Goal: Task Accomplishment & Management: Complete application form

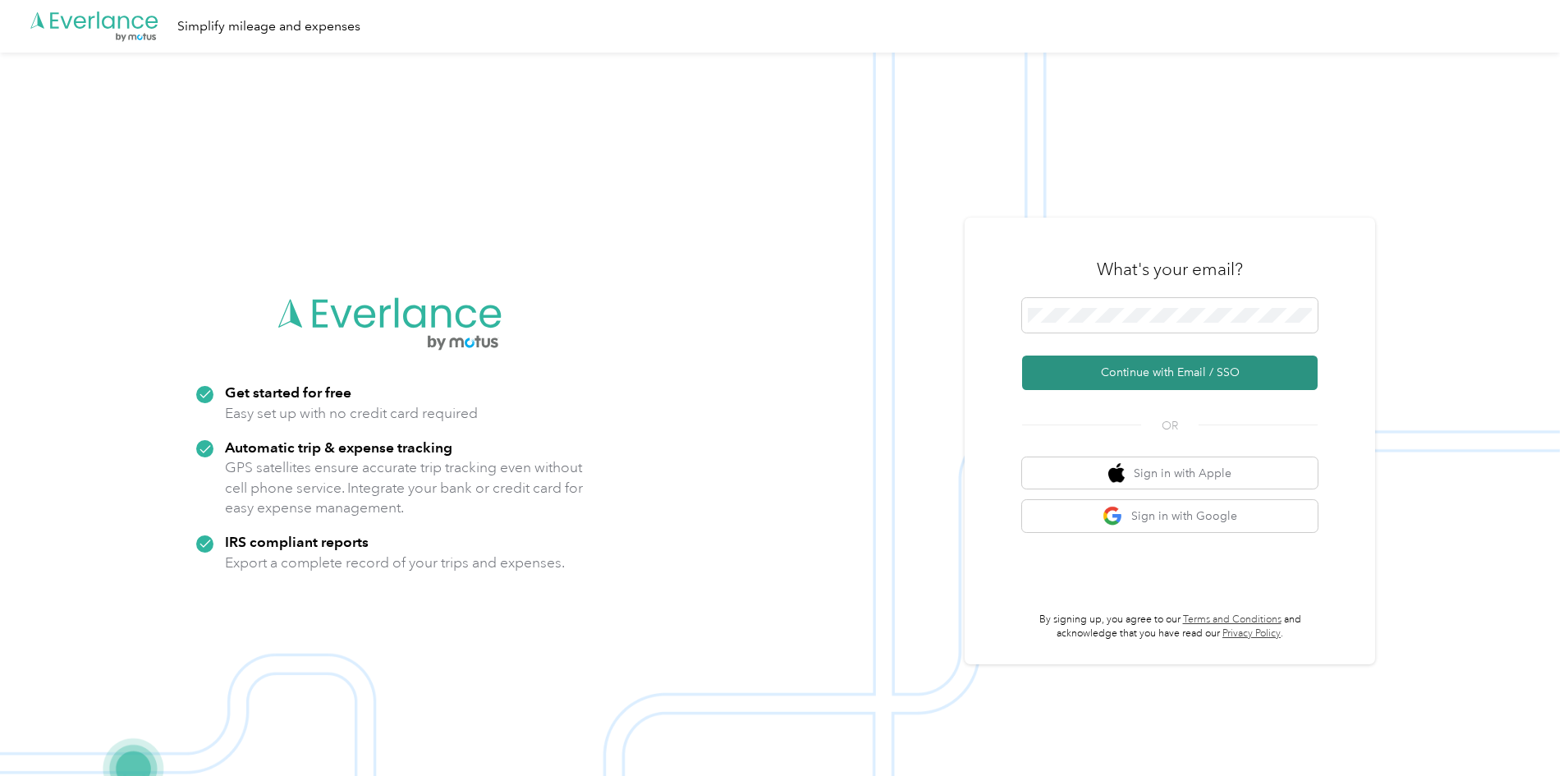
click at [1152, 360] on button "Continue with Email / SSO" at bounding box center [1170, 372] width 296 height 34
click at [1143, 367] on button "Continue with Email / SSO" at bounding box center [1170, 372] width 296 height 34
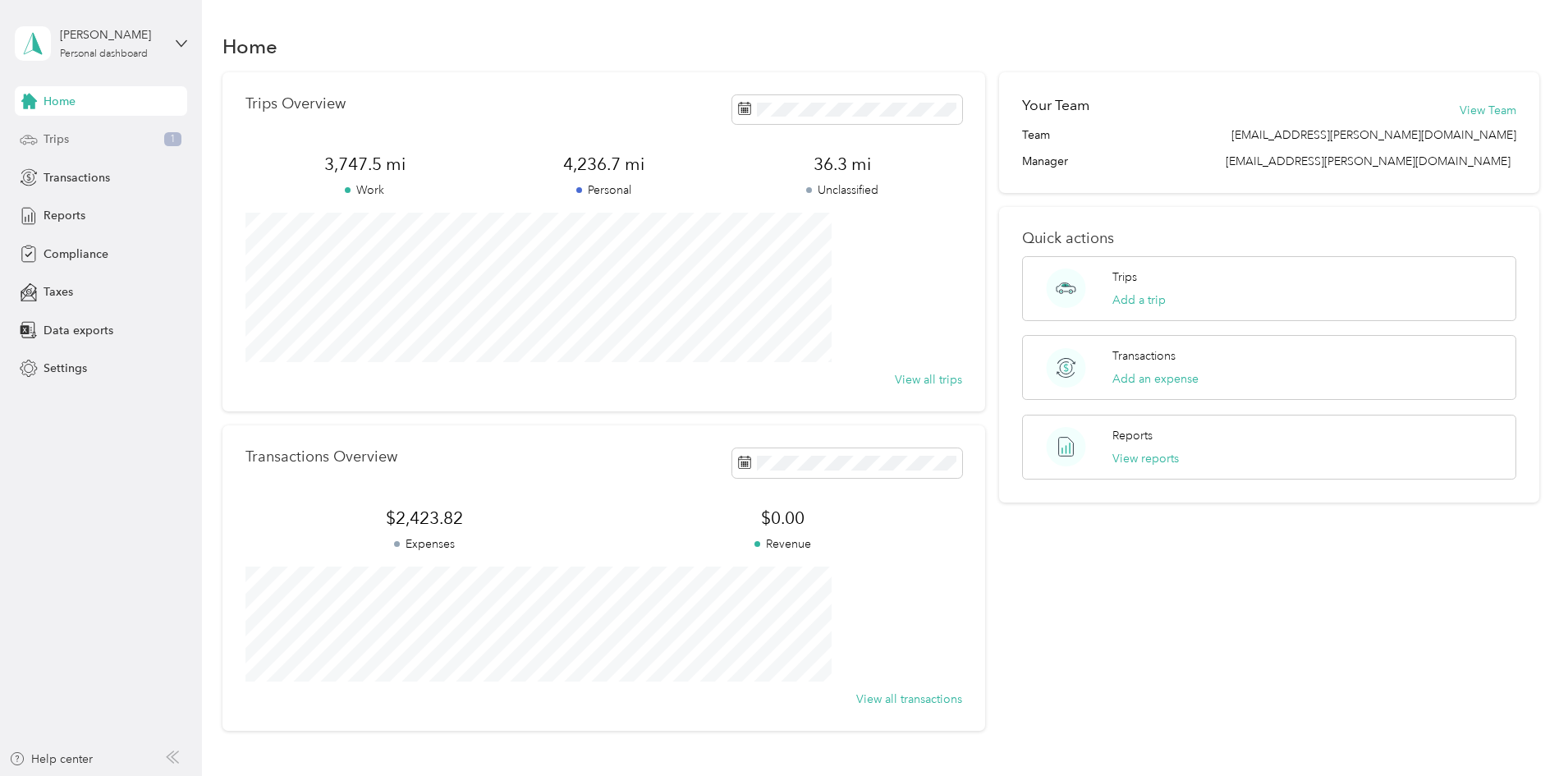
click at [96, 133] on div "Trips 1" at bounding box center [100, 139] width 173 height 30
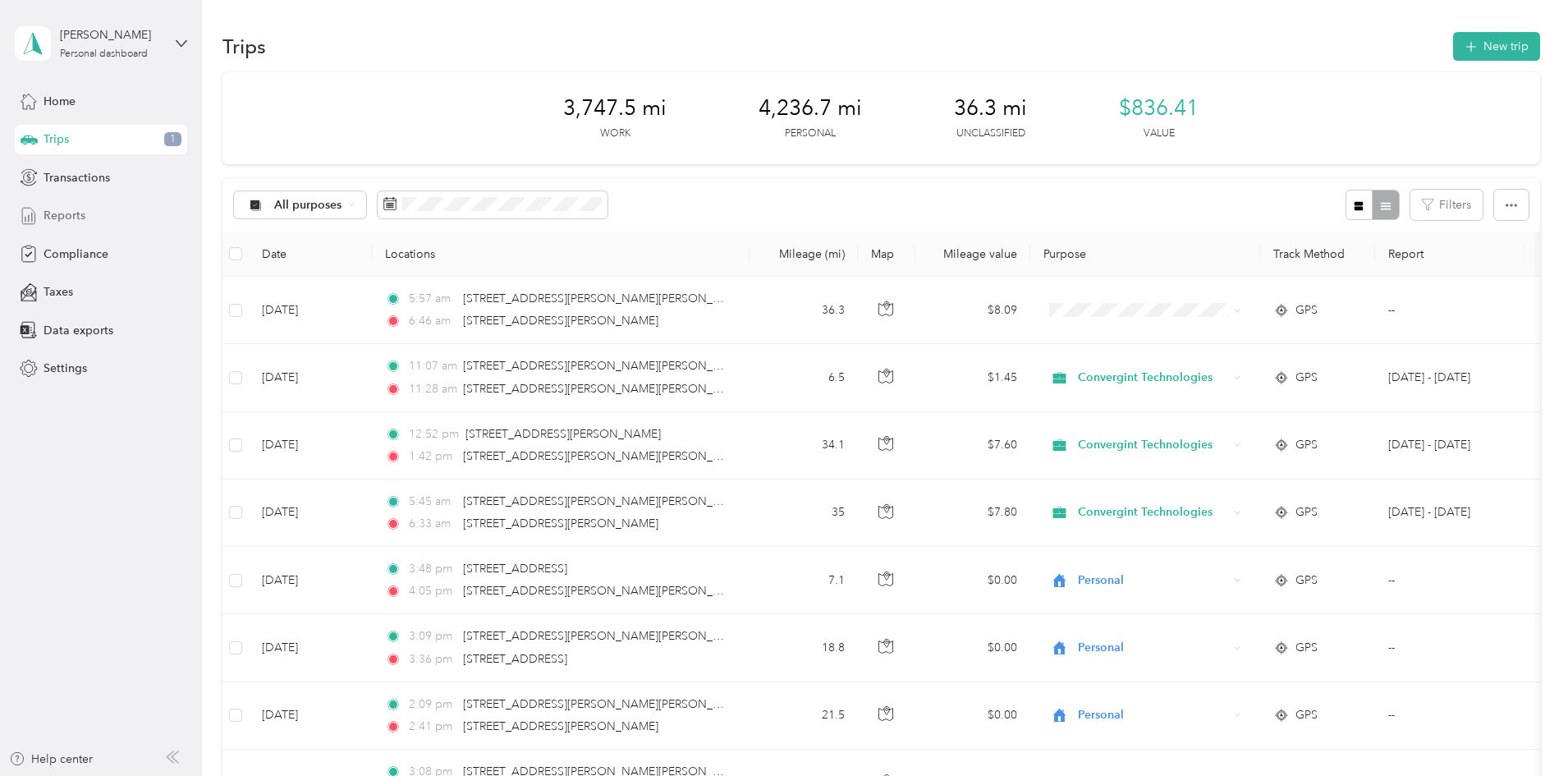
click at [75, 209] on span "Reports" at bounding box center [65, 216] width 42 height 17
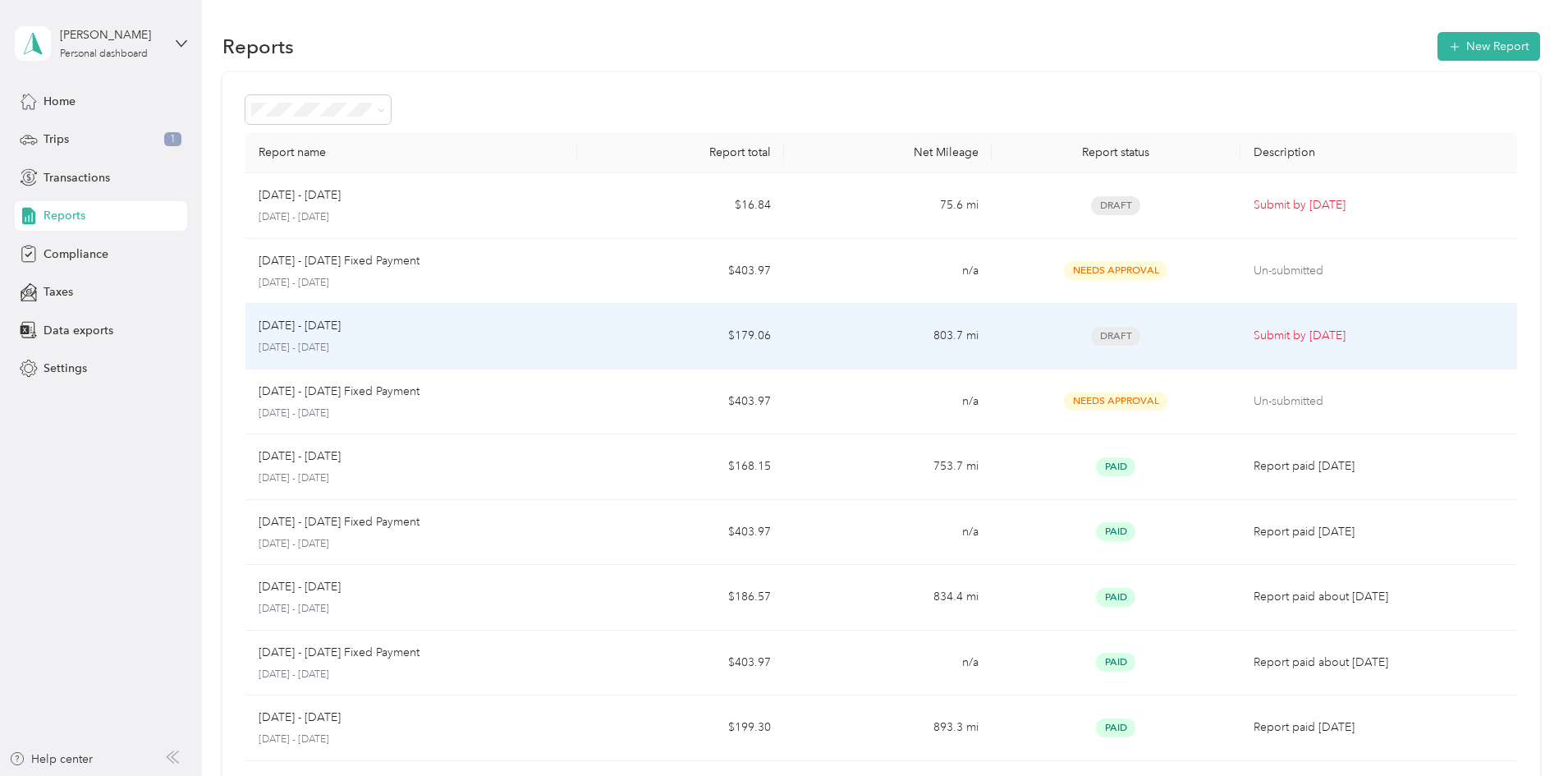
click at [1091, 338] on span "Draft" at bounding box center [1116, 336] width 50 height 19
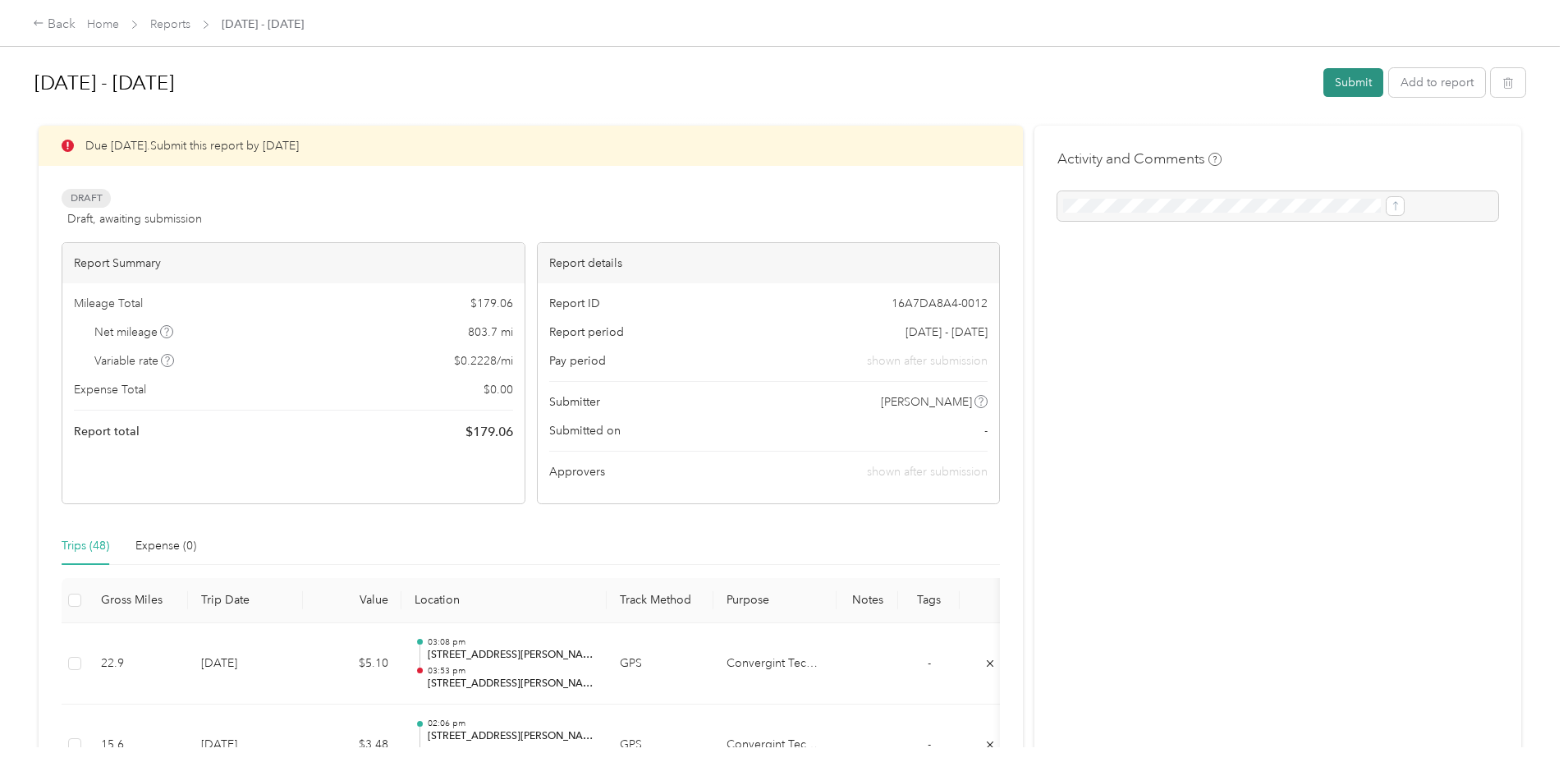
click at [1323, 82] on button "Submit" at bounding box center [1352, 82] width 60 height 29
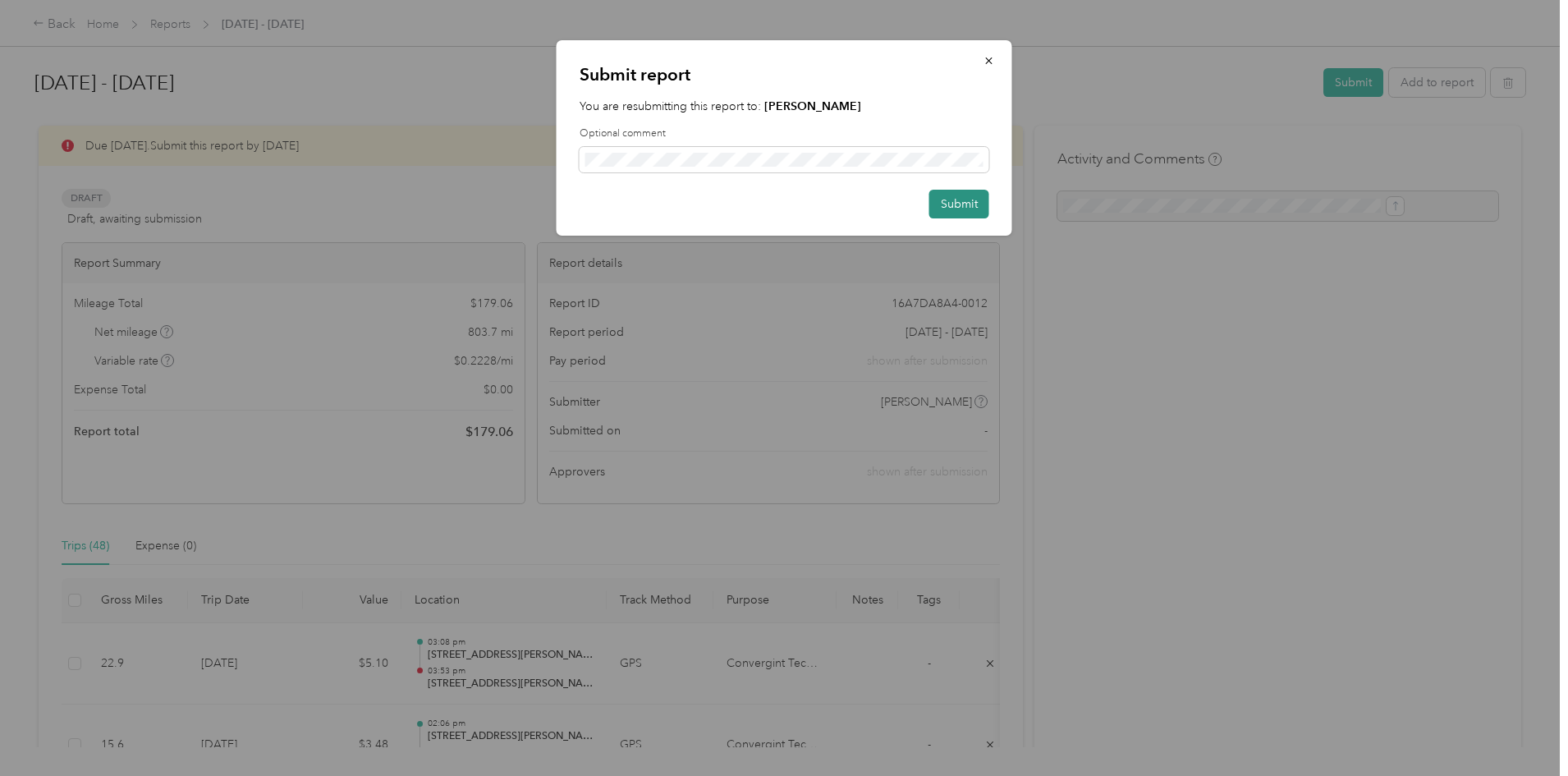
click at [972, 209] on button "Submit" at bounding box center [959, 204] width 60 height 29
